Goal: Information Seeking & Learning: Find specific fact

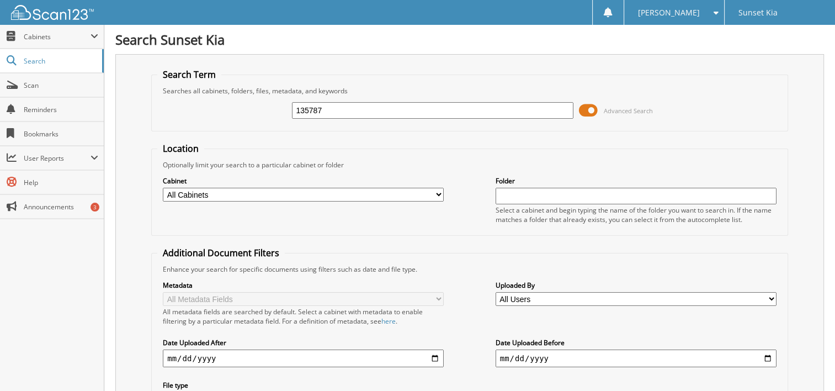
type input "135787"
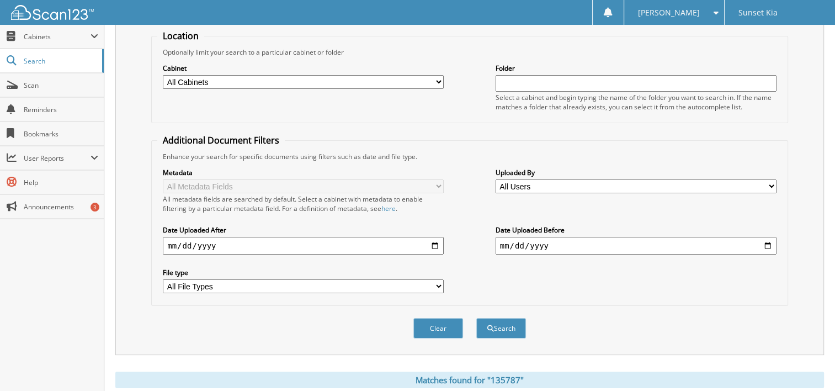
scroll to position [275, 0]
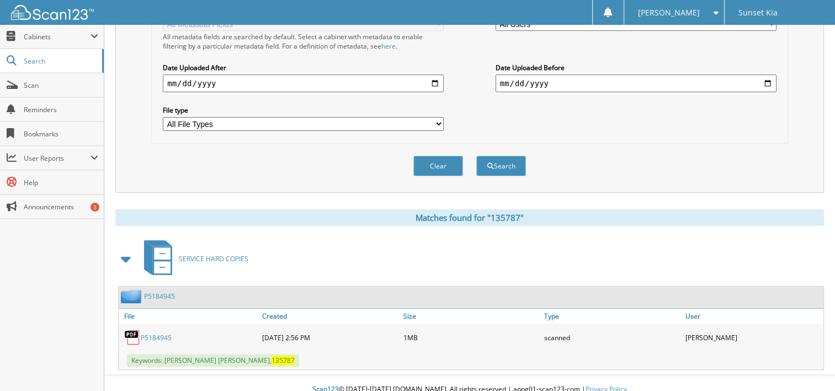
click at [157, 333] on link "P5184945" at bounding box center [156, 337] width 31 height 9
click at [160, 333] on link "P5184945" at bounding box center [156, 337] width 31 height 9
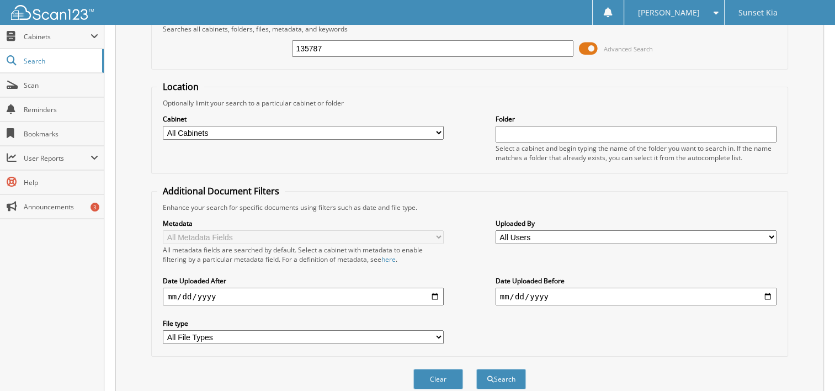
scroll to position [0, 0]
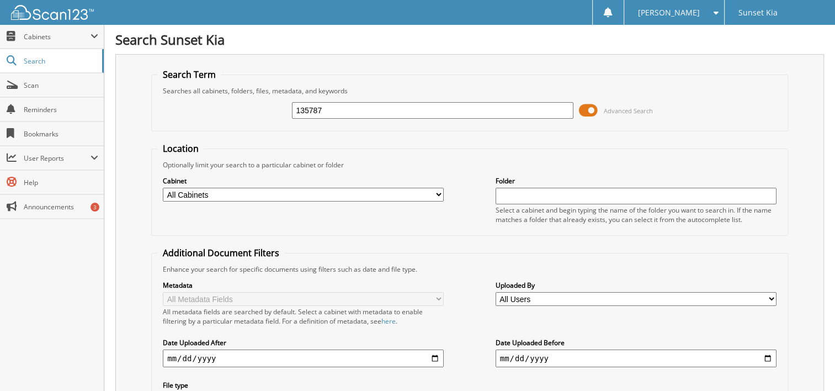
click at [716, 14] on span at bounding box center [713, 13] width 10 height 8
click at [782, 77] on fieldset "Search Term Searches all cabinets, folders, files, metadata, and keywords 13578…" at bounding box center [469, 99] width 637 height 63
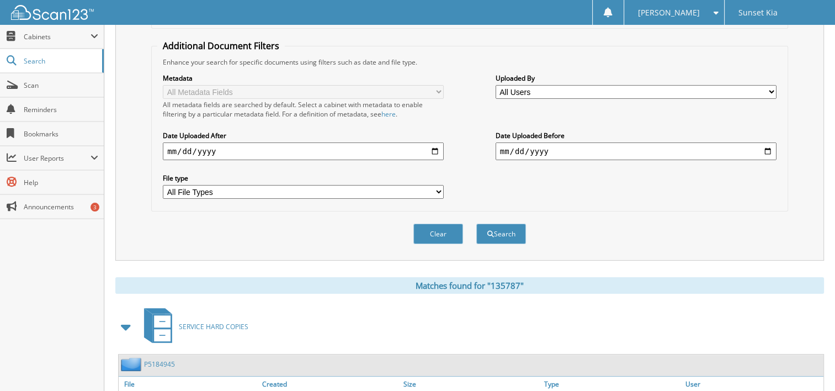
scroll to position [275, 0]
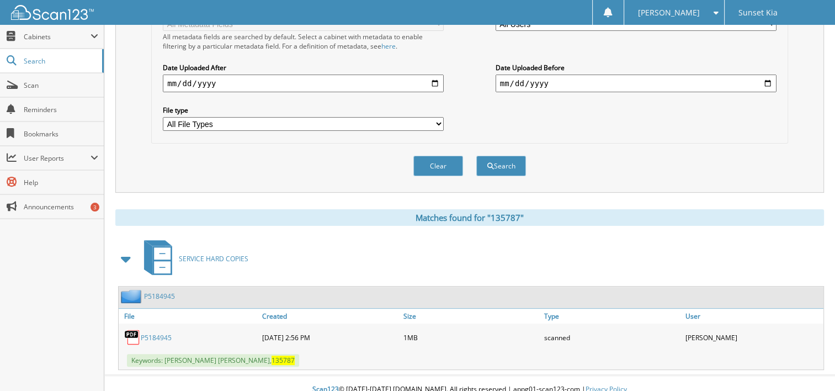
click at [159, 333] on link "P5184945" at bounding box center [156, 337] width 31 height 9
